Goal: Information Seeking & Learning: Learn about a topic

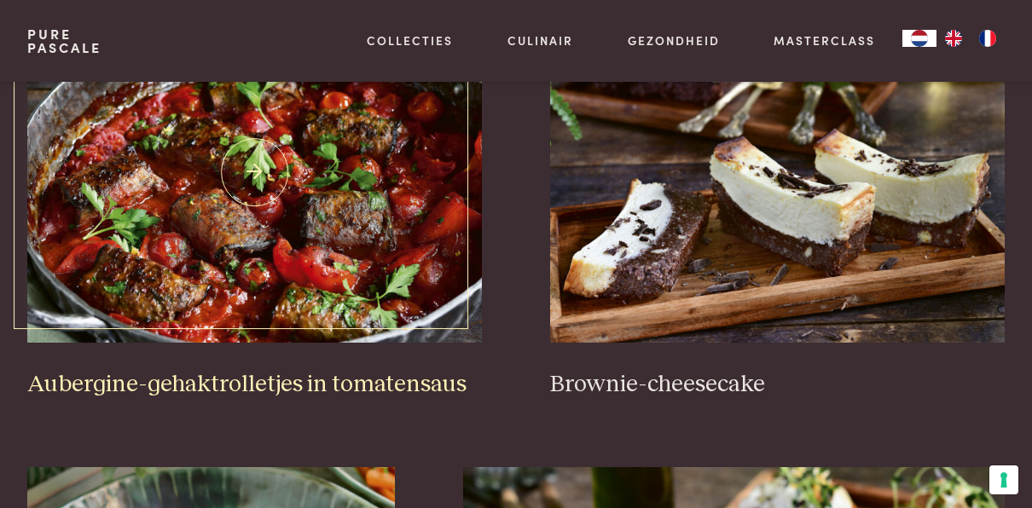
scroll to position [512, 0]
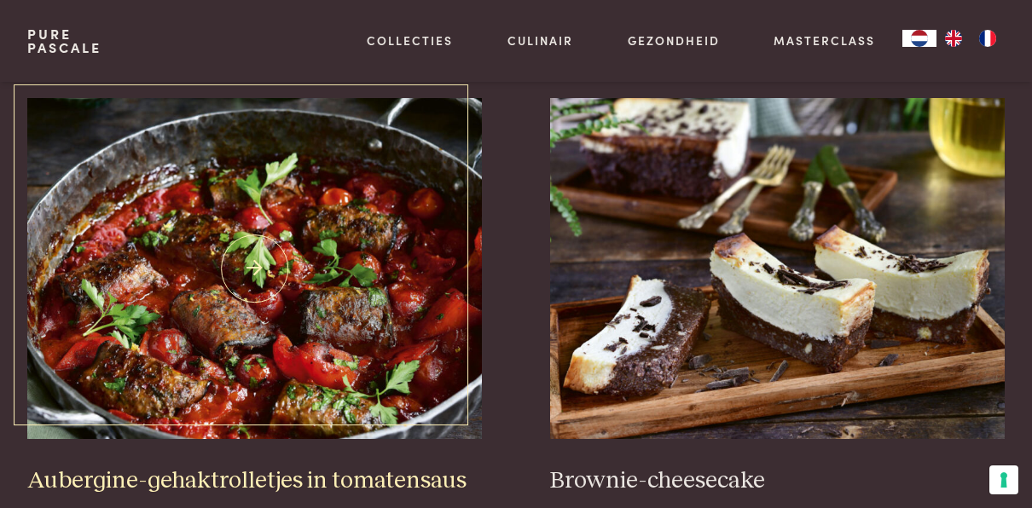
click at [266, 305] on img at bounding box center [254, 268] width 455 height 341
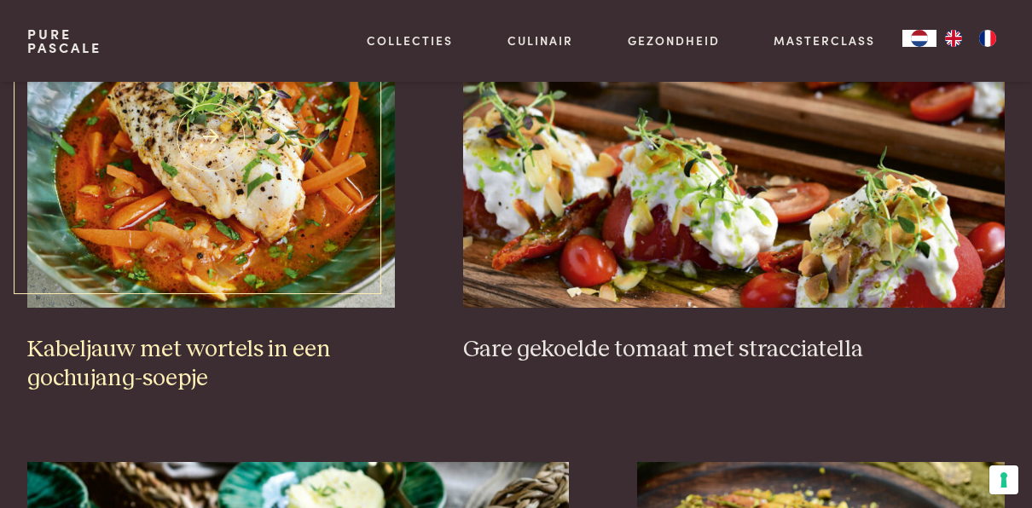
scroll to position [1024, 0]
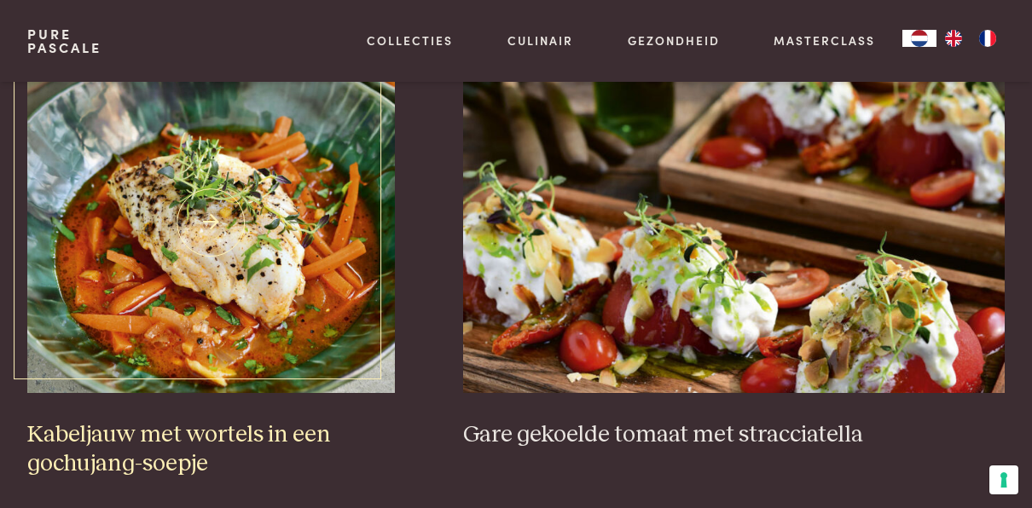
click at [267, 270] on img at bounding box center [211, 222] width 368 height 341
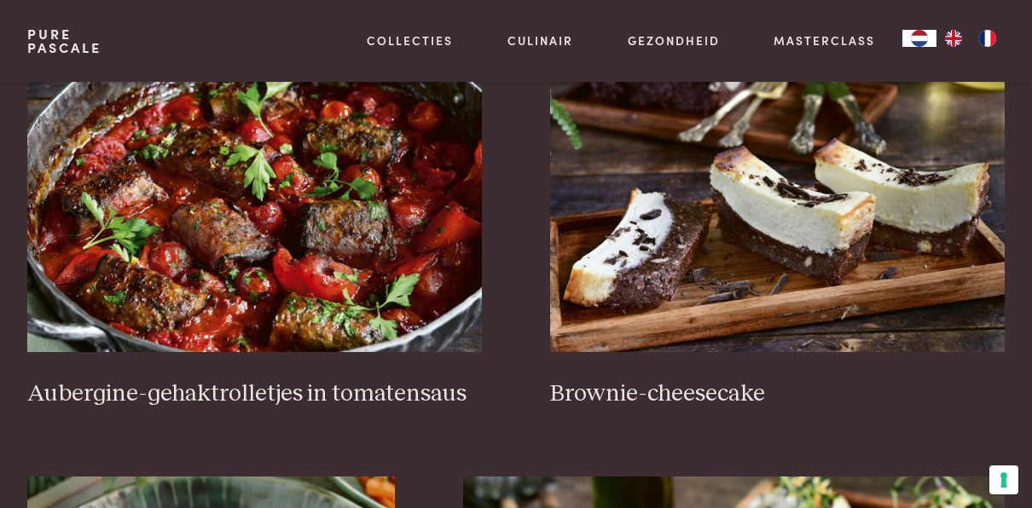
scroll to position [597, 0]
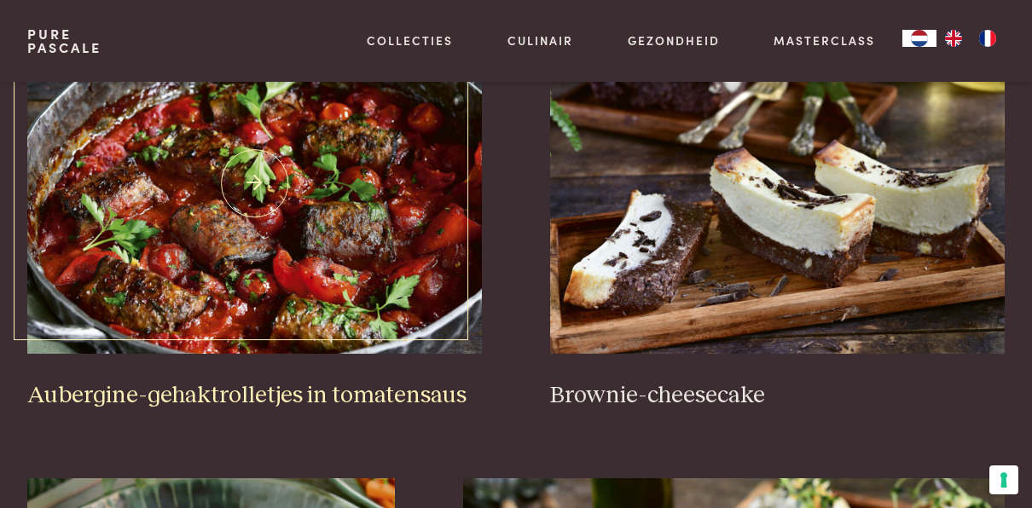
click at [277, 183] on img at bounding box center [254, 183] width 455 height 341
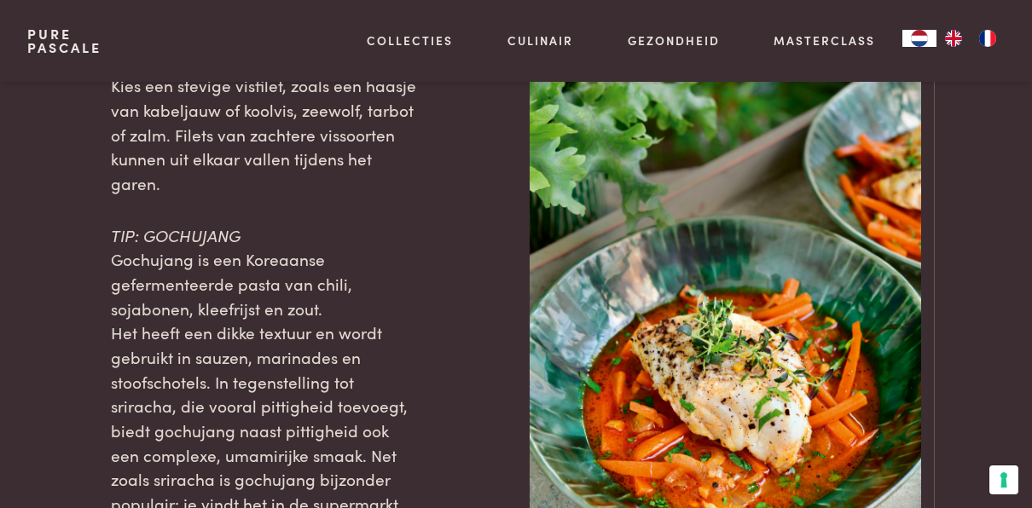
scroll to position [1791, 0]
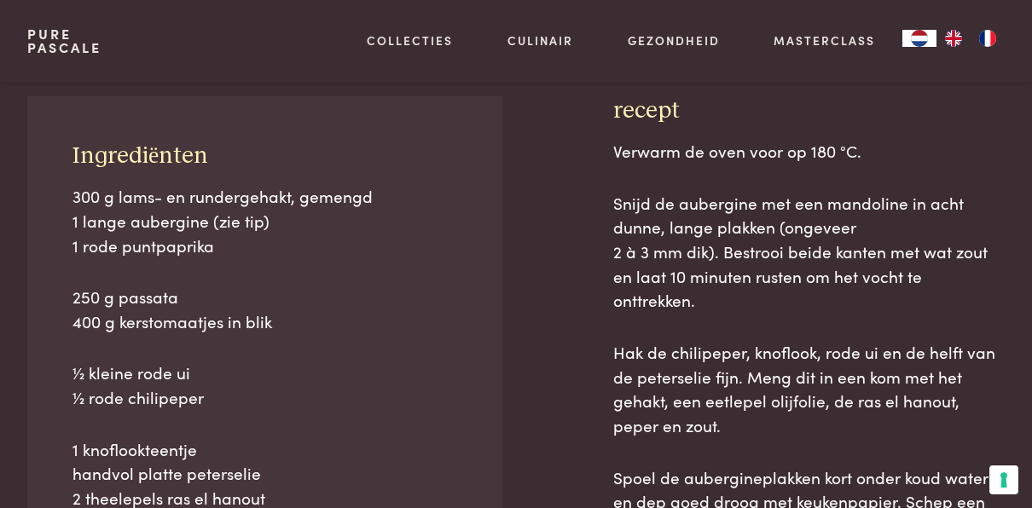
scroll to position [768, 0]
